Goal: Task Accomplishment & Management: Manage account settings

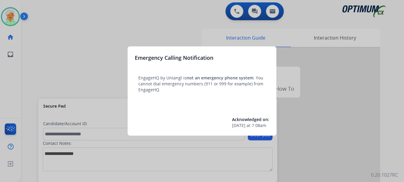
click at [10, 19] on div at bounding box center [202, 91] width 404 height 182
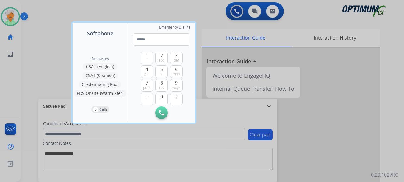
click at [10, 19] on div at bounding box center [202, 91] width 404 height 182
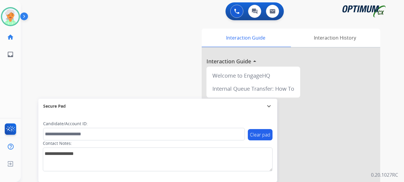
click at [10, 19] on img at bounding box center [10, 16] width 17 height 17
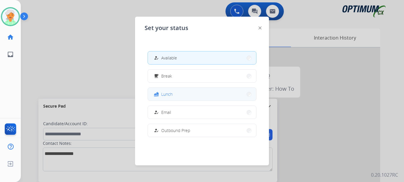
click at [179, 100] on div "fastfood Lunch" at bounding box center [202, 93] width 109 height 13
click at [179, 94] on button "fastfood Lunch" at bounding box center [202, 94] width 108 height 13
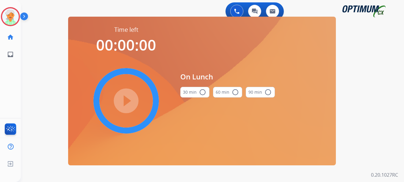
click at [202, 93] on mat-icon "radio_button_unchecked" at bounding box center [202, 92] width 7 height 7
click at [123, 100] on mat-icon "play_circle_filled" at bounding box center [126, 100] width 7 height 7
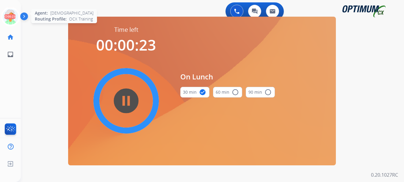
click at [15, 19] on icon at bounding box center [10, 16] width 19 height 19
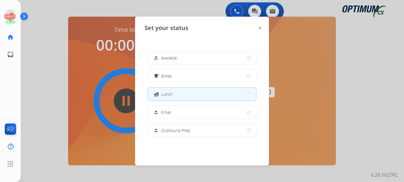
click at [174, 111] on button "how_to_reg Email" at bounding box center [202, 112] width 108 height 13
